Goal: Task Accomplishment & Management: Complete application form

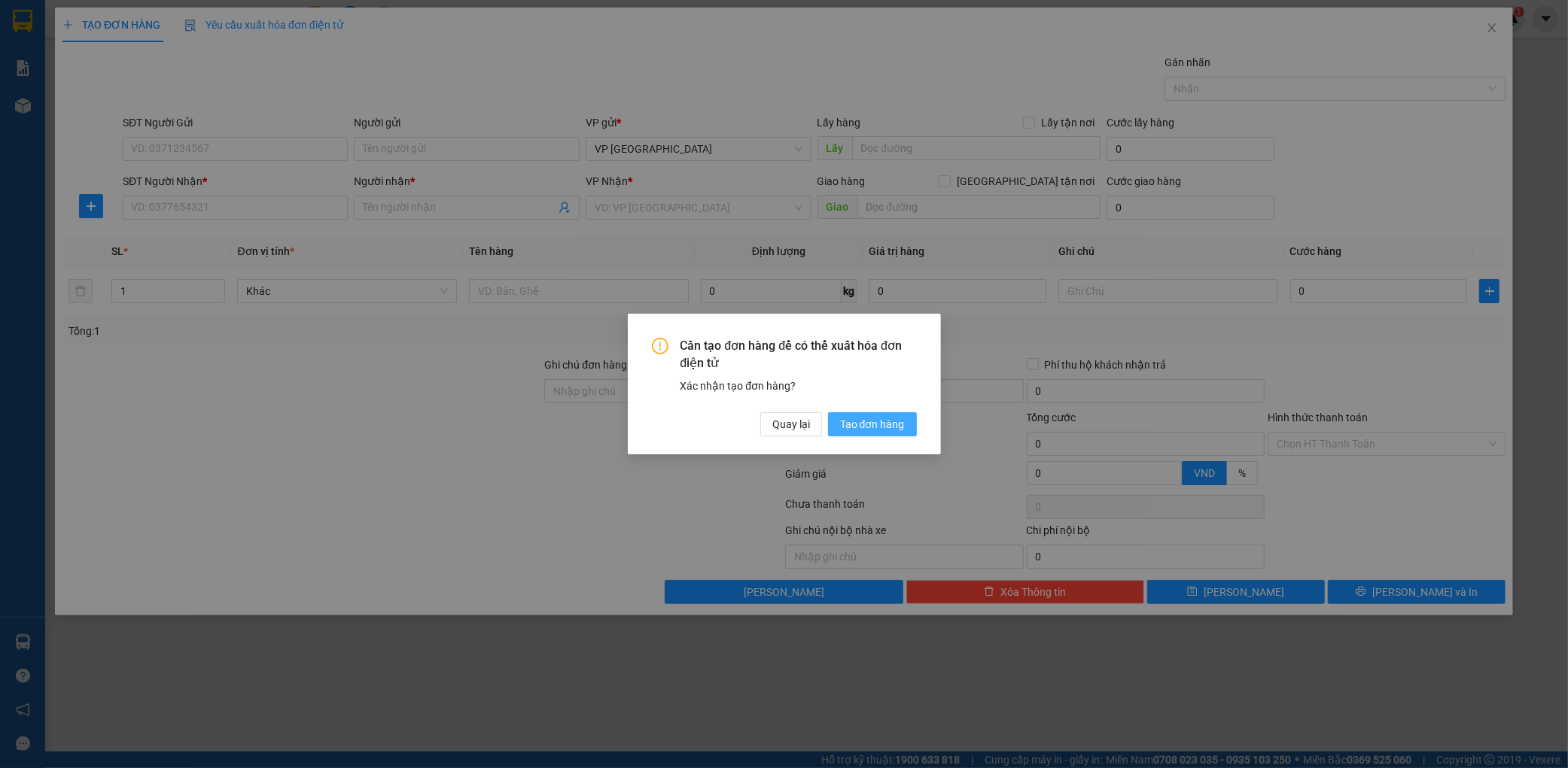
click at [843, 431] on span "Tạo đơn hàng" at bounding box center [872, 425] width 65 height 17
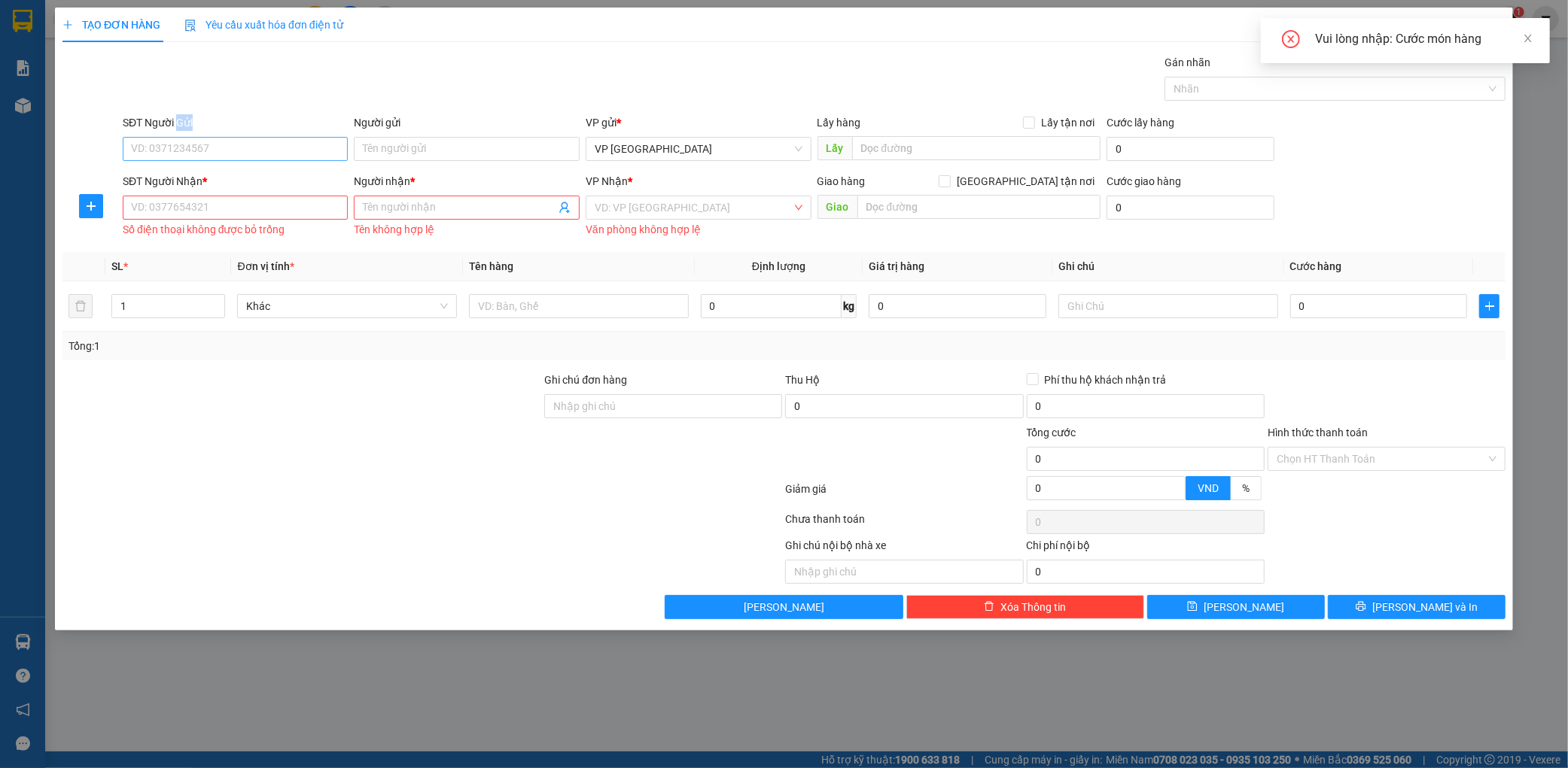
click at [177, 143] on div "SĐT Người Gửi VD: 0371234567" at bounding box center [235, 141] width 226 height 53
click at [180, 161] on input "SĐT Người Gửi" at bounding box center [235, 148] width 226 height 24
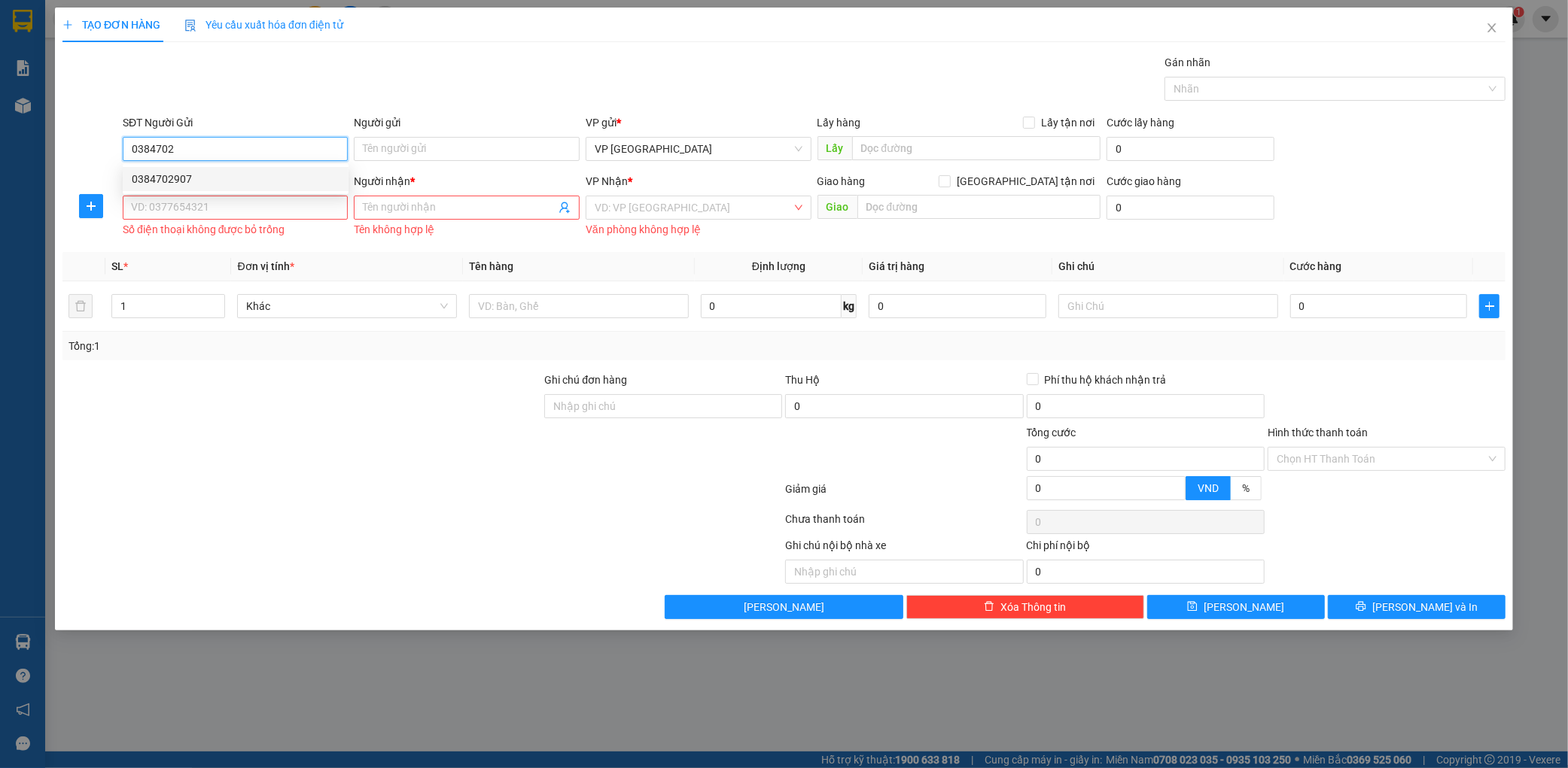
click at [219, 171] on div "0384702907" at bounding box center [235, 179] width 208 height 17
type input "0384702907"
click at [204, 195] on input "SĐT Người Nhận *" at bounding box center [235, 207] width 226 height 24
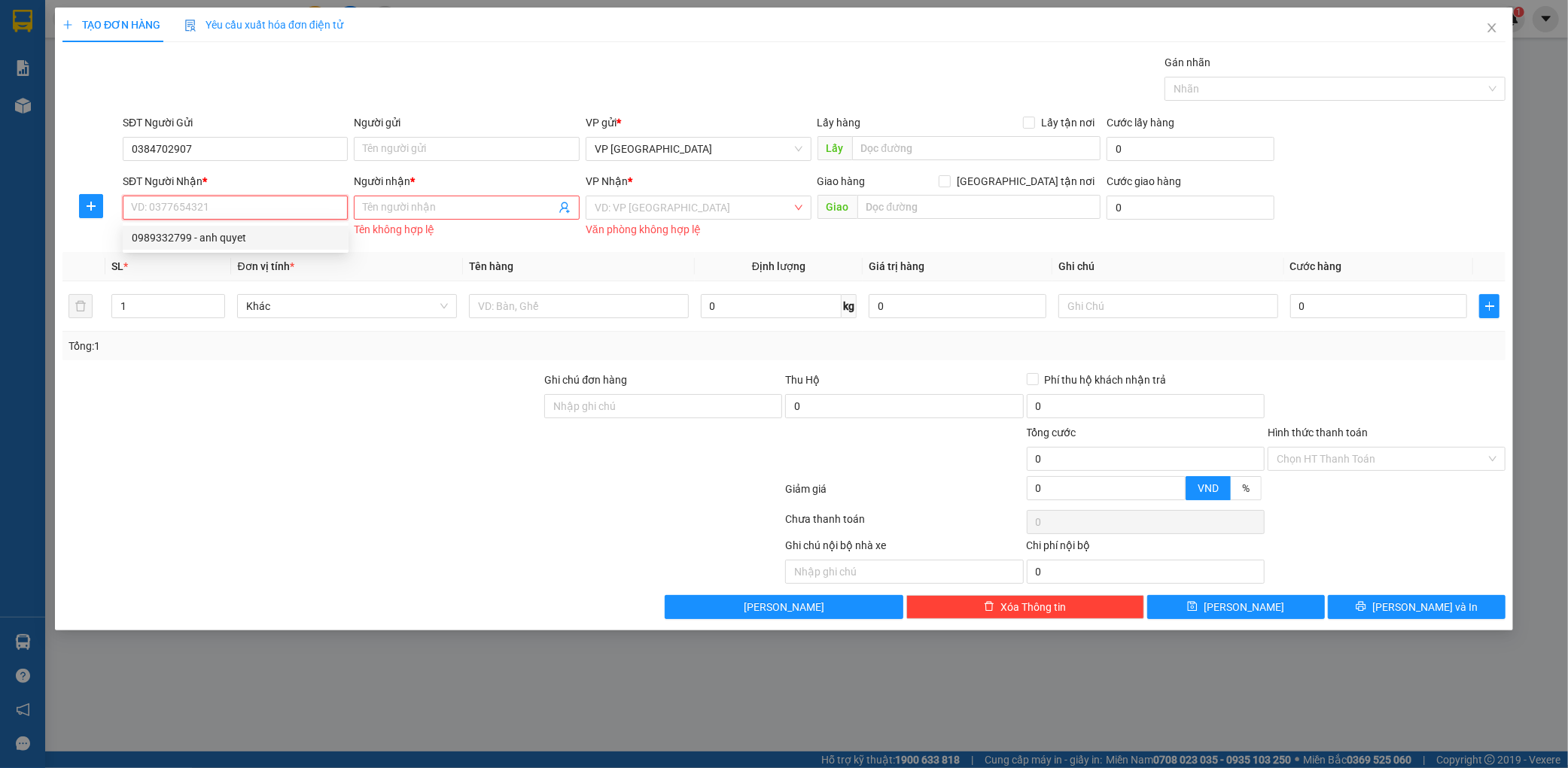
click at [224, 235] on div "0989332799 - anh quyet" at bounding box center [235, 238] width 208 height 17
type input "0989332799"
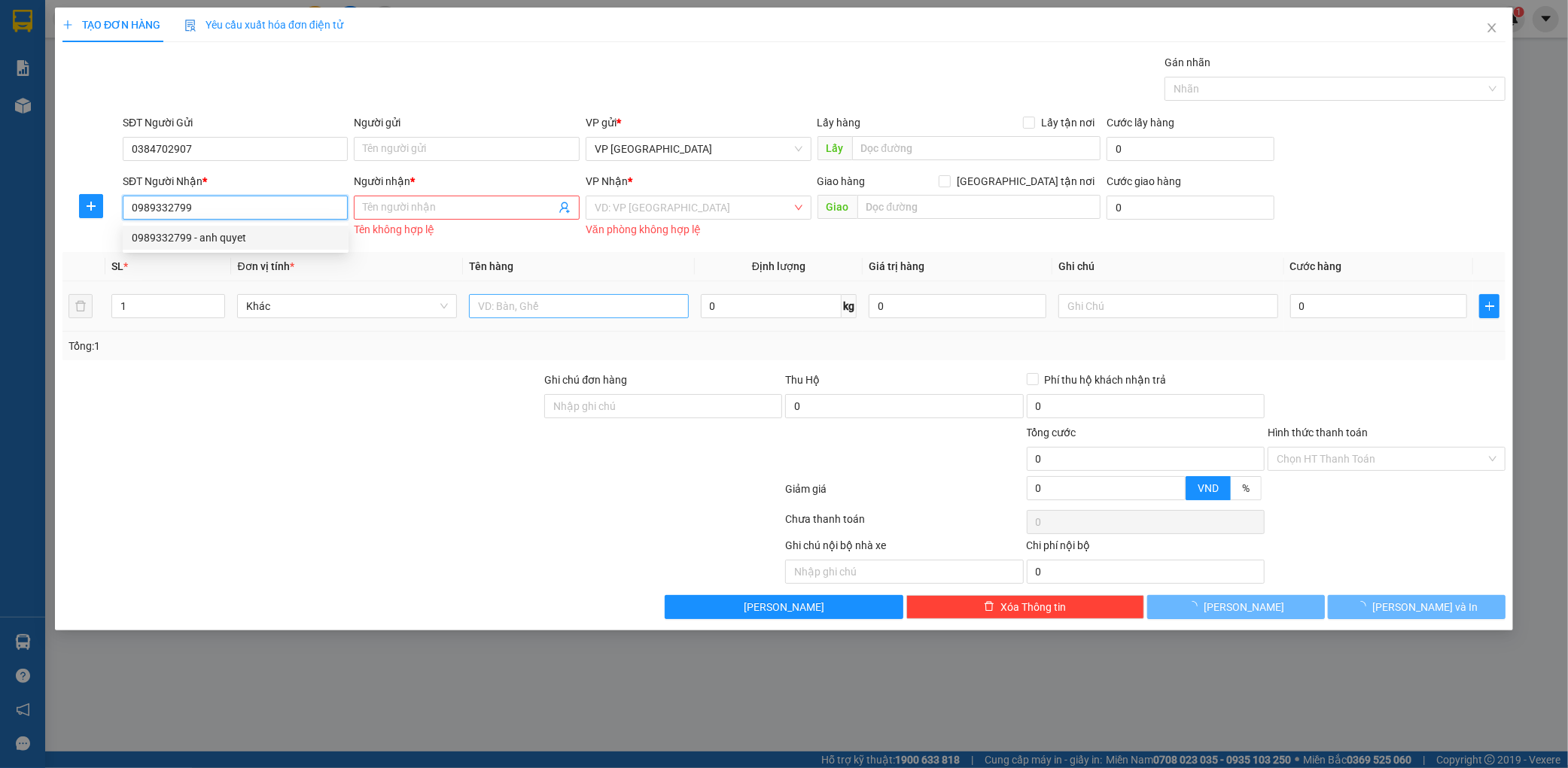
type input "anh quyet"
type input "nga 3 voi"
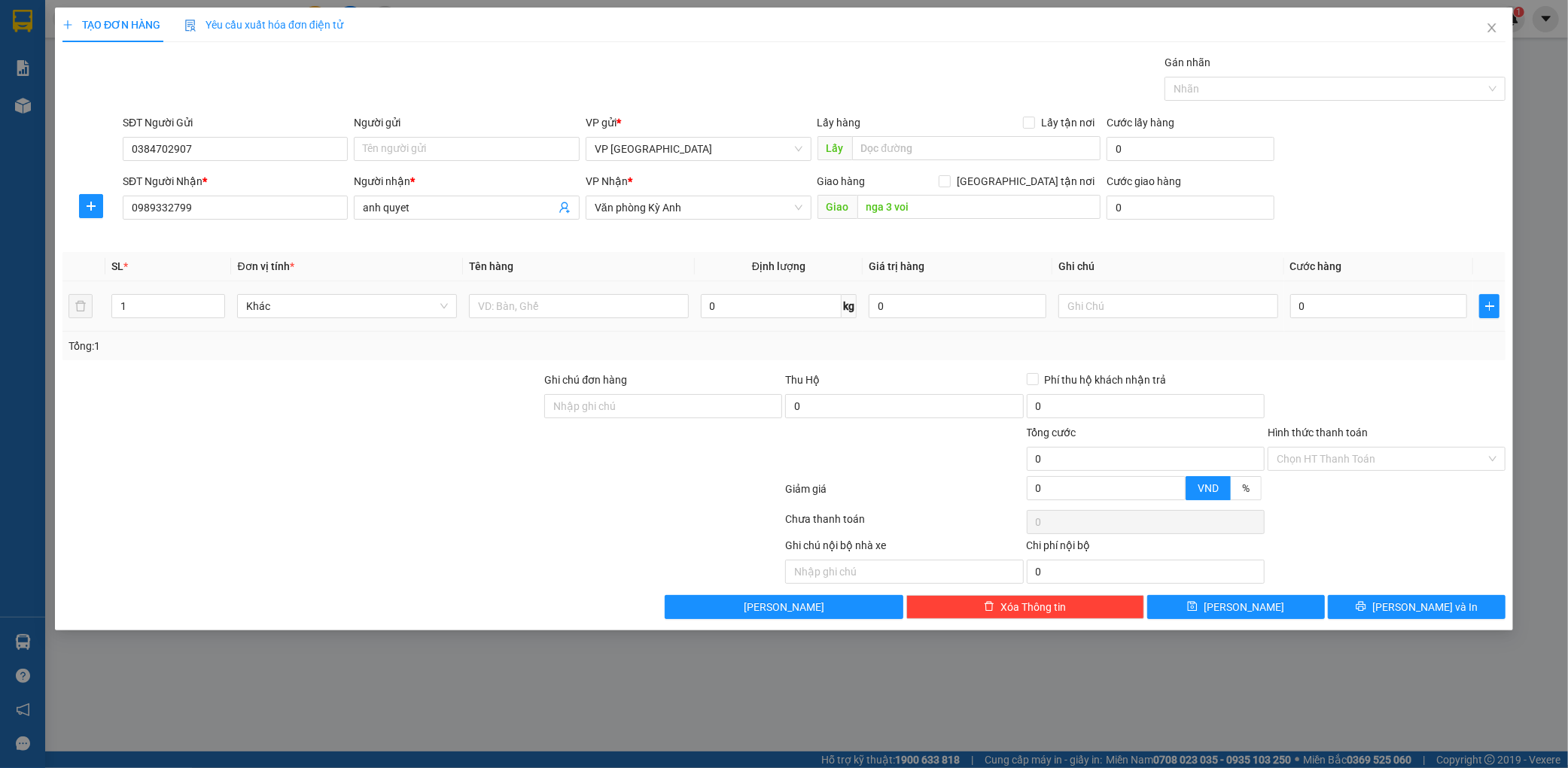
click at [551, 324] on div "SL * Đơn vị tính * Tên hàng Định lượng Giá trị hàng Ghi chú Cước hàng 1 Khác 0 …" at bounding box center [783, 306] width 1443 height 108
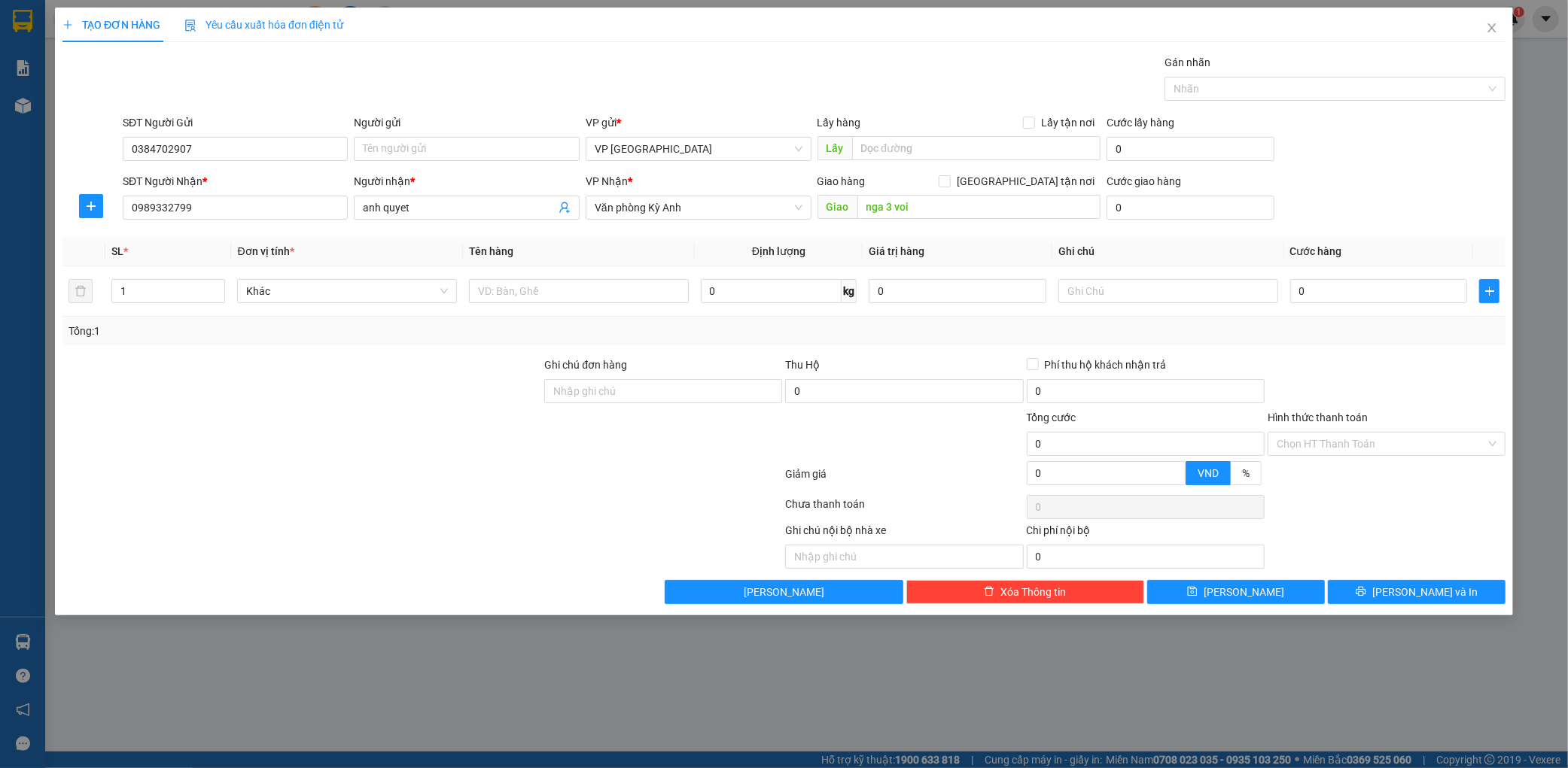
click at [554, 317] on div "Tổng: 1" at bounding box center [783, 331] width 1443 height 29
click at [566, 299] on input "text" at bounding box center [578, 290] width 219 height 24
type input "1 thùng"
click at [1318, 281] on input "0" at bounding box center [1378, 290] width 178 height 24
type input "005"
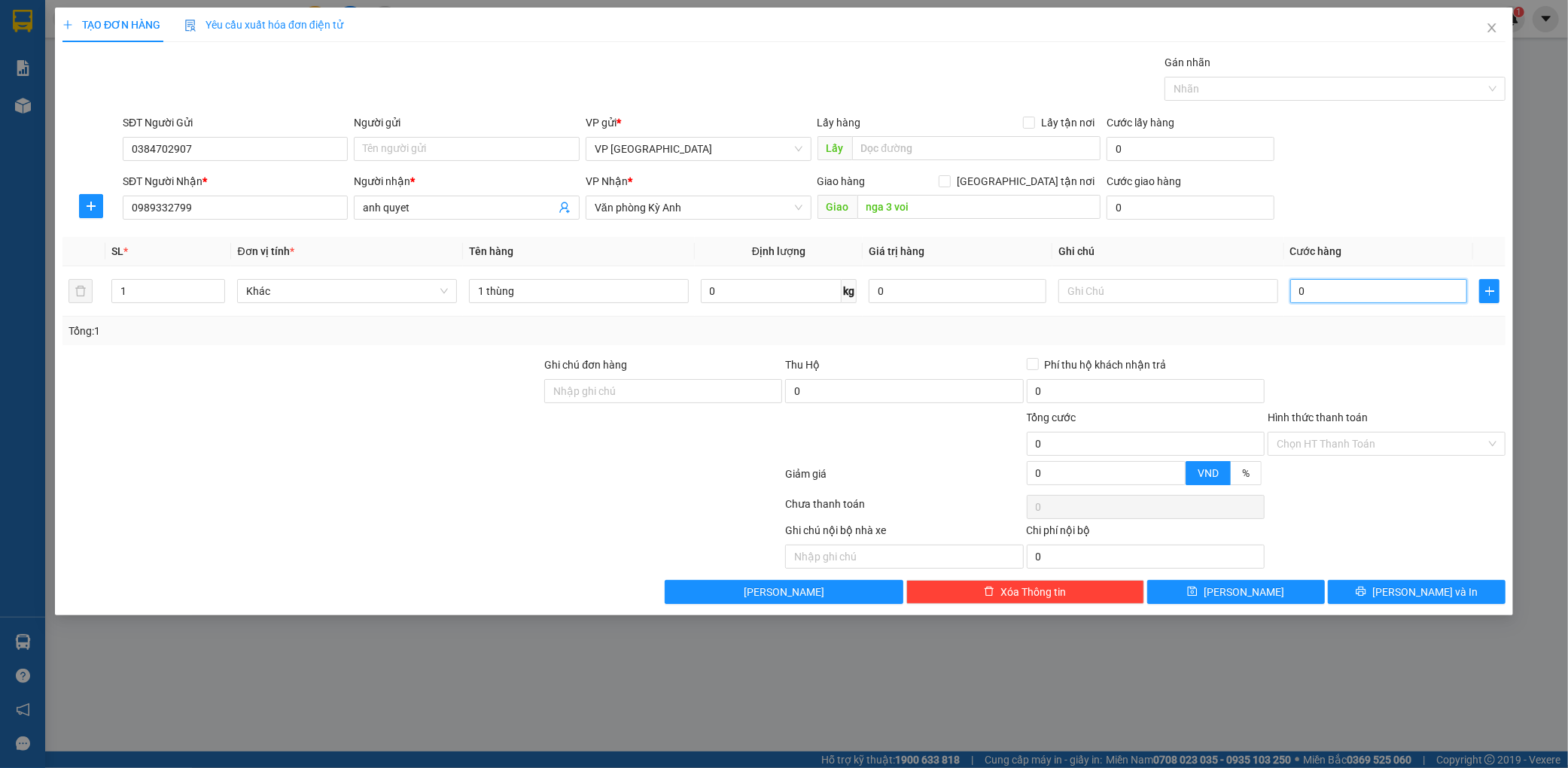
type input "5"
type input "0.050"
type input "50"
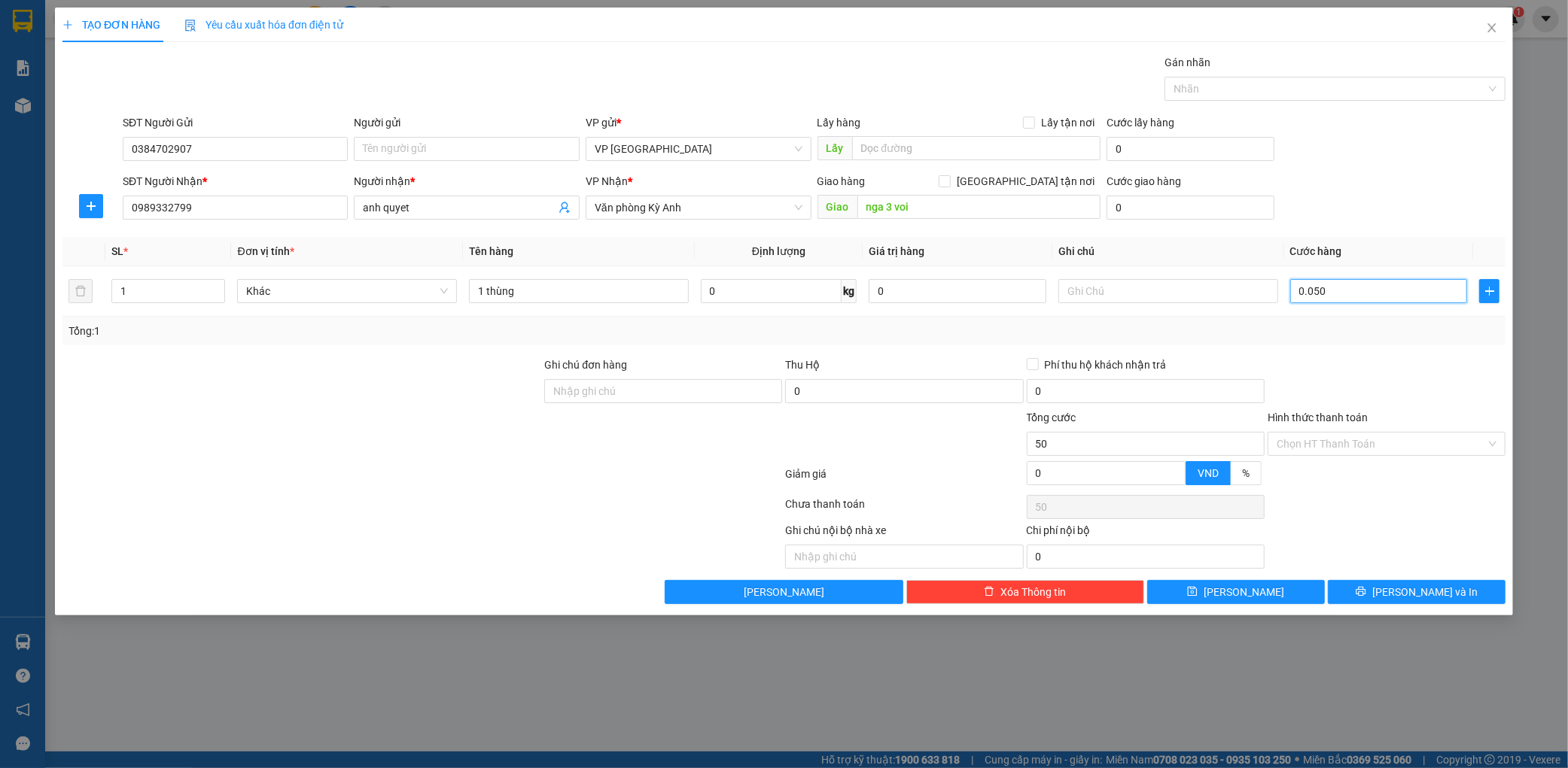
type input "00.500"
type input "500"
type input "0.005.000"
type input "5.000"
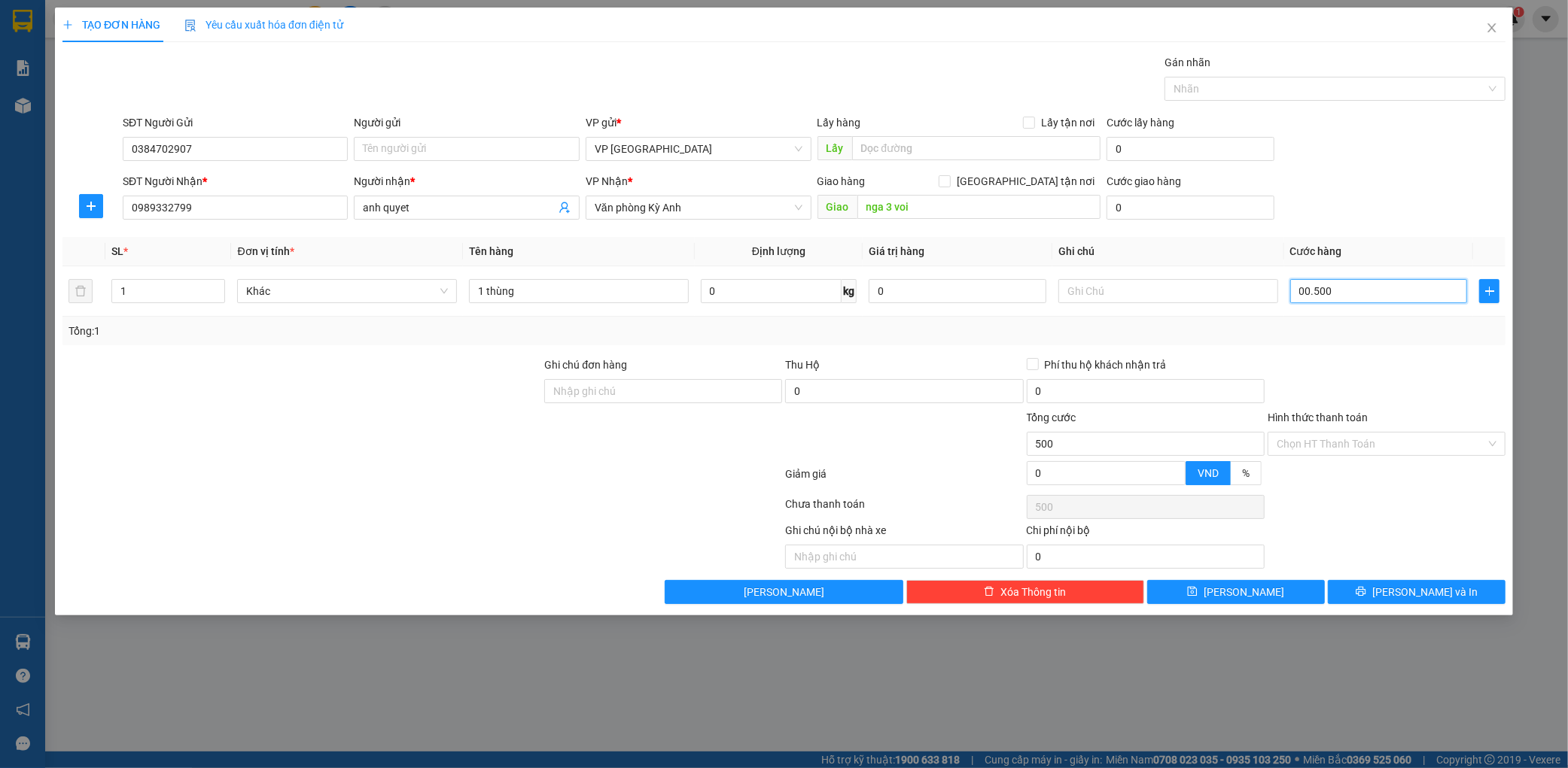
type input "5.000"
type input "000.050.000"
type input "50.000"
drag, startPoint x: 1344, startPoint y: 219, endPoint x: 1349, endPoint y: 204, distance: 15.8
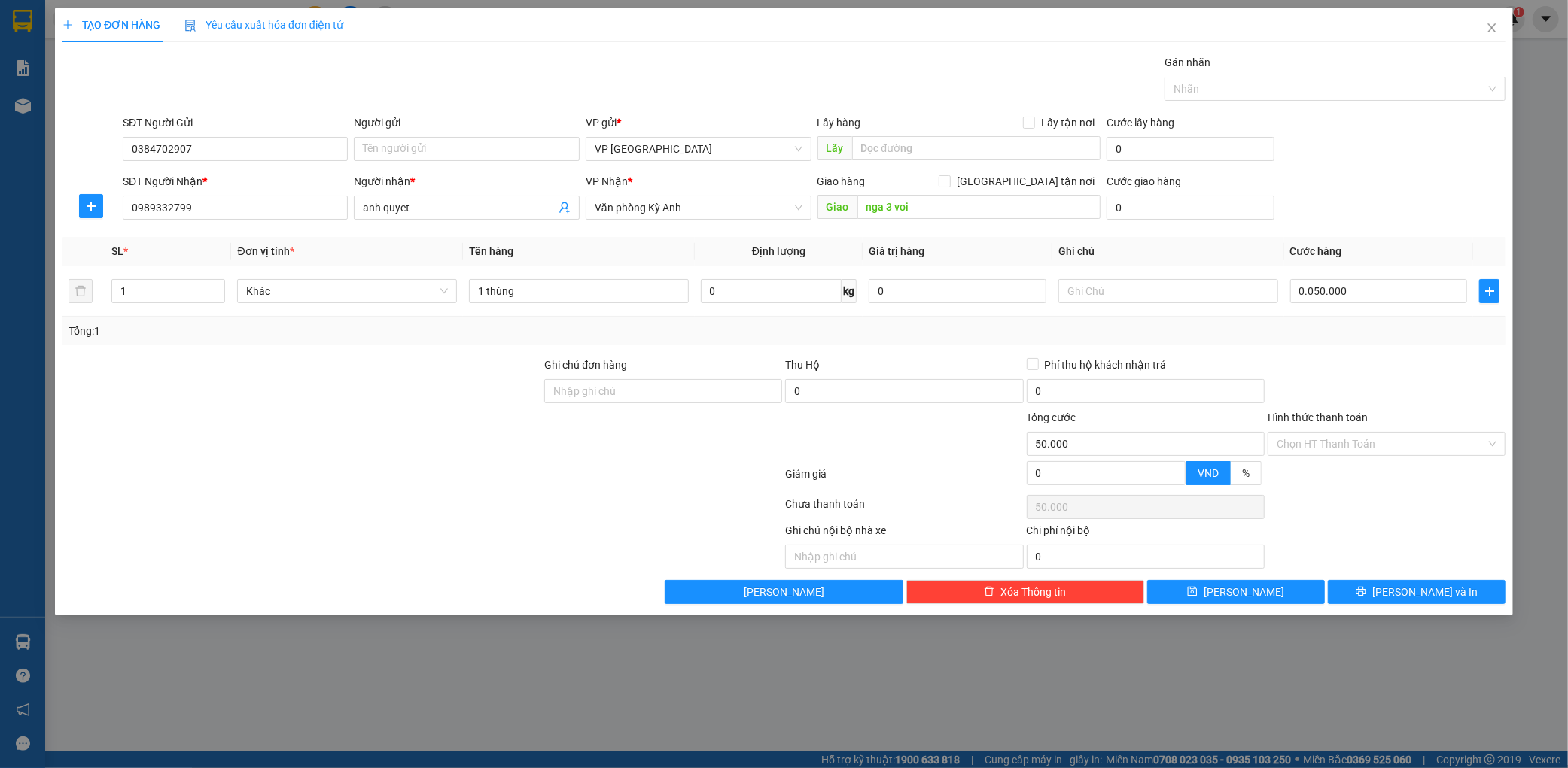
click at [1344, 219] on div "SĐT Người Nhận * 0989332799 Người nhận * anh quyet VP Nhận * Văn phòng Kỳ Anh G…" at bounding box center [814, 199] width 1388 height 53
type input "50.000"
drag, startPoint x: 1445, startPoint y: 576, endPoint x: 1439, endPoint y: 585, distance: 10.8
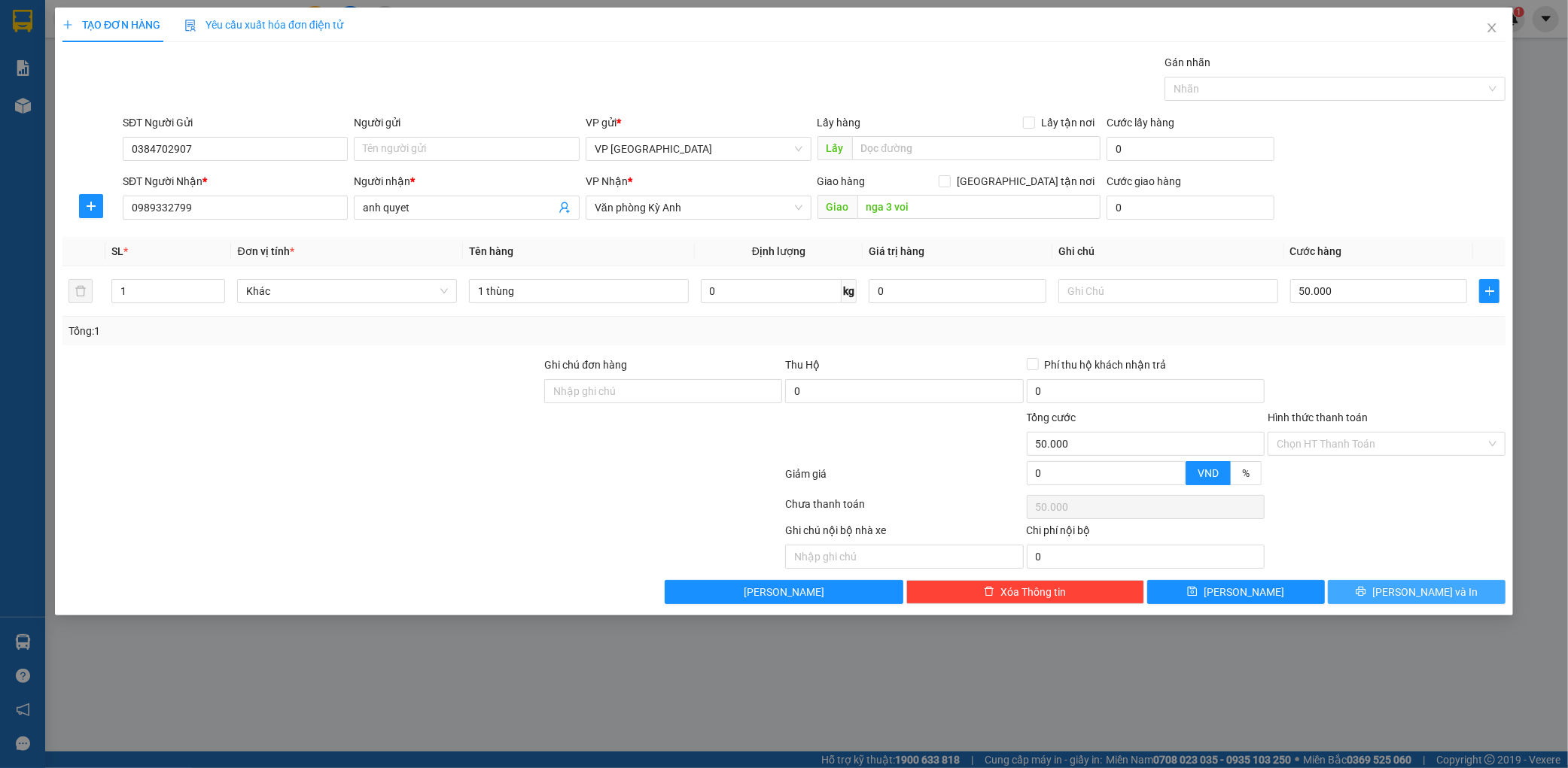
click at [1442, 579] on div "Transit Pickup Surcharge Ids Transit Deliver Surcharge Ids Transit Deliver Surc…" at bounding box center [783, 329] width 1443 height 550
drag, startPoint x: 1439, startPoint y: 585, endPoint x: 1447, endPoint y: 584, distance: 8.1
click at [1438, 587] on span "[PERSON_NAME] và In" at bounding box center [1424, 592] width 105 height 17
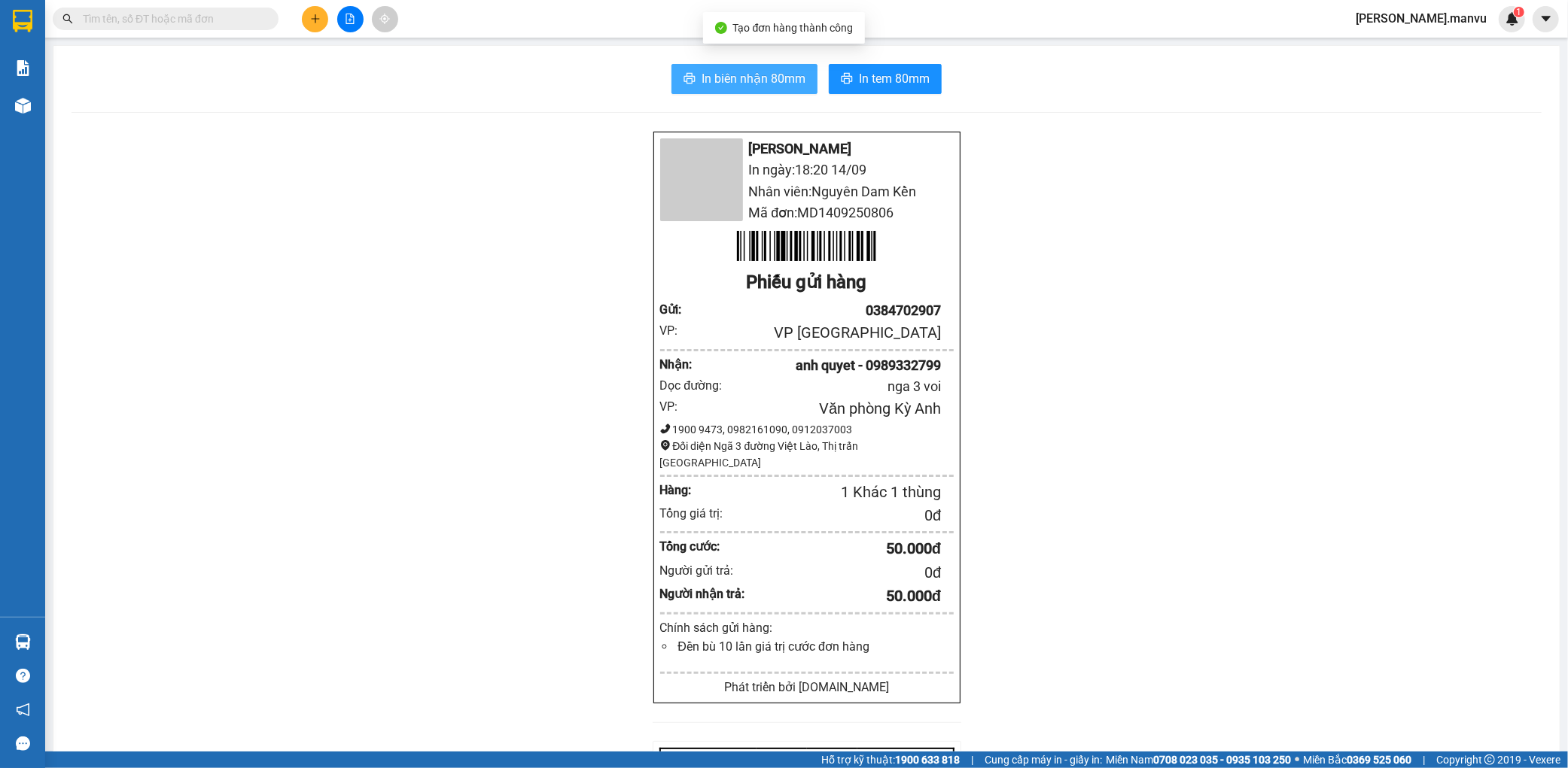
click at [757, 83] on span "In biên nhận 80mm" at bounding box center [753, 79] width 103 height 19
